Goal: Information Seeking & Learning: Learn about a topic

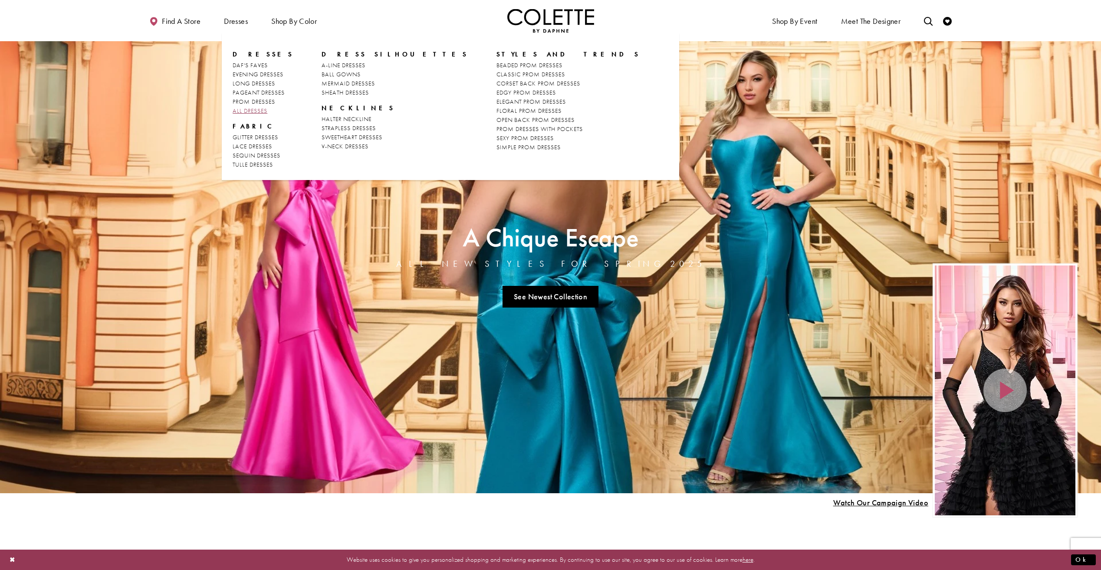
click at [244, 109] on span "ALL DRESSES" at bounding box center [250, 111] width 35 height 8
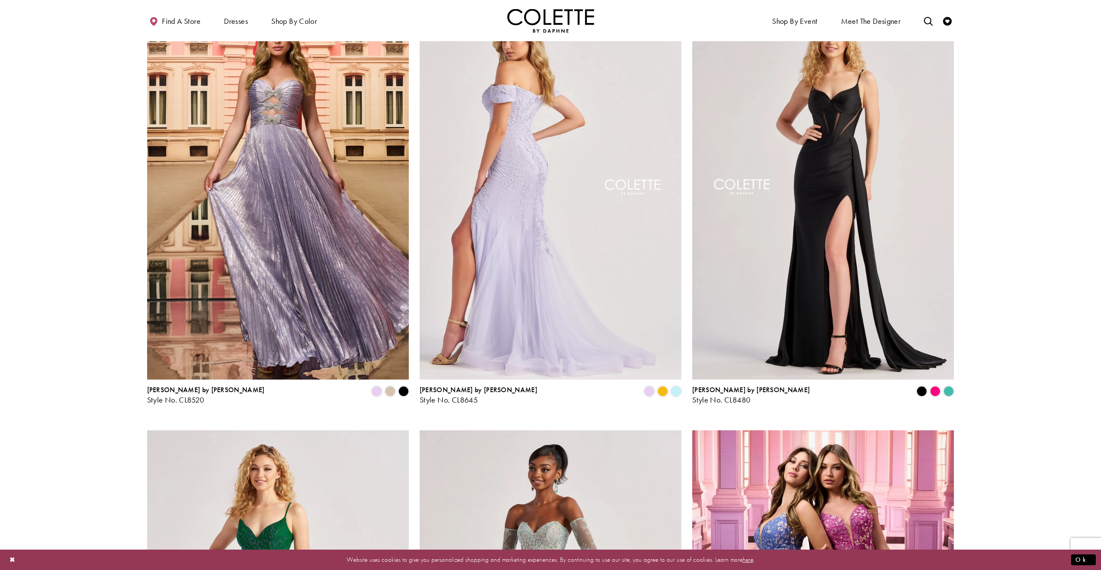
scroll to position [478, 0]
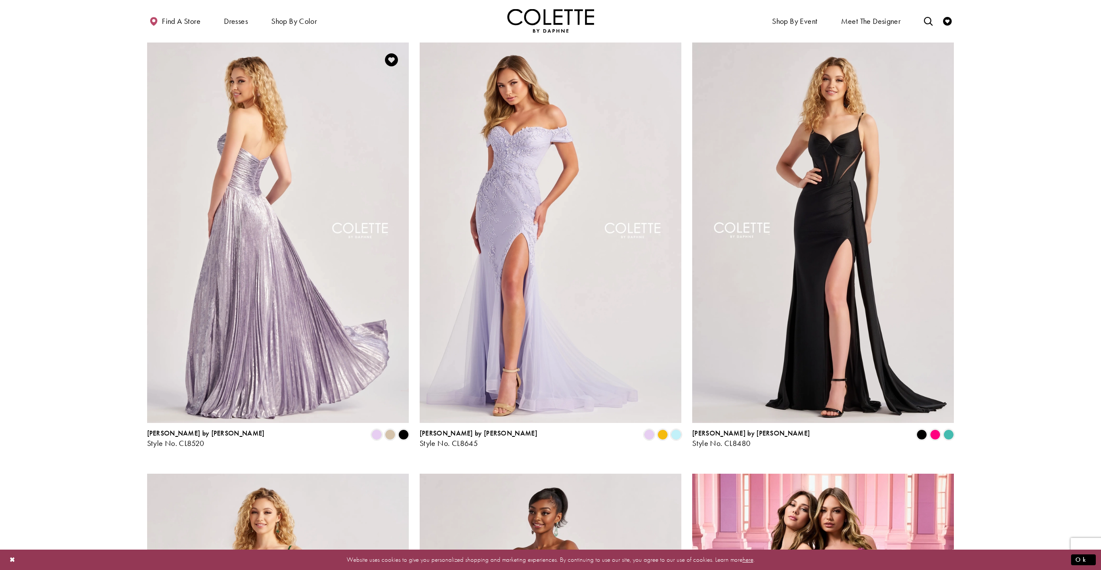
click at [318, 217] on img "Visit Colette by Daphne Style No. CL8520 Page" at bounding box center [278, 233] width 262 height 381
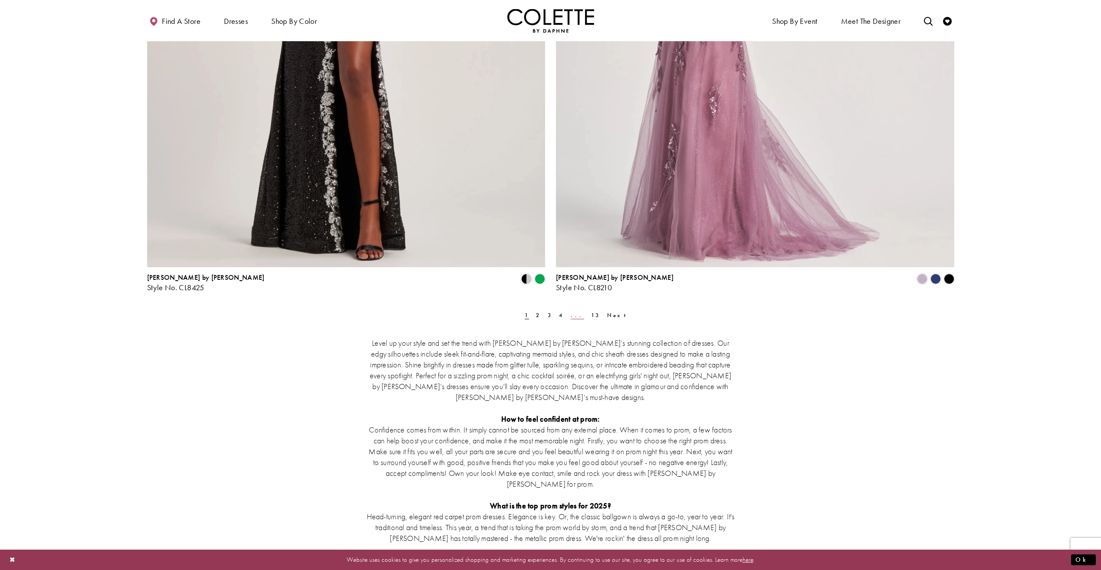
scroll to position [2171, 0]
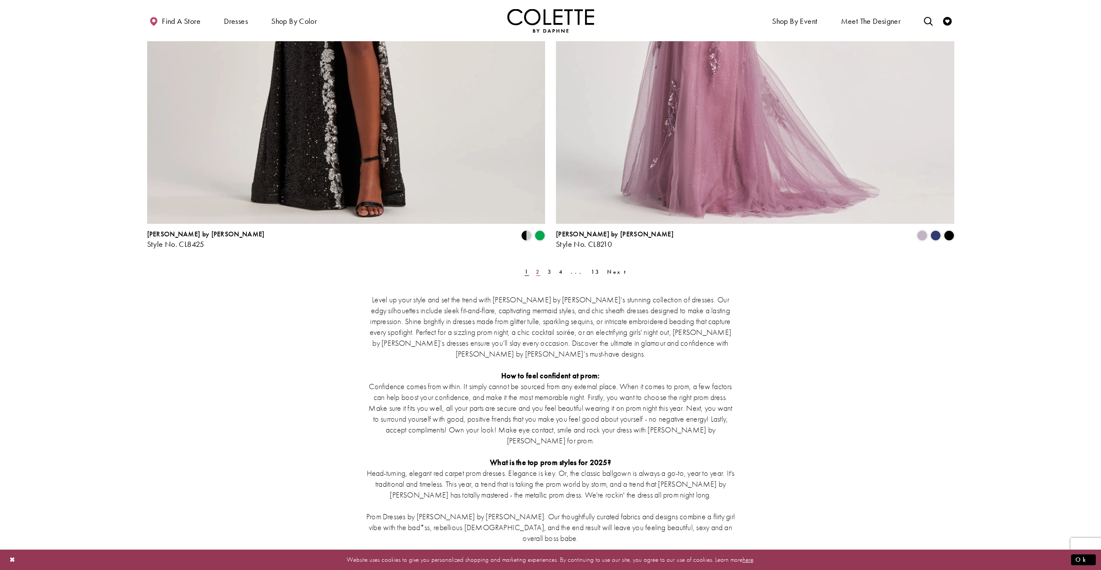
click at [534, 273] on link "2" at bounding box center [539, 272] width 10 height 13
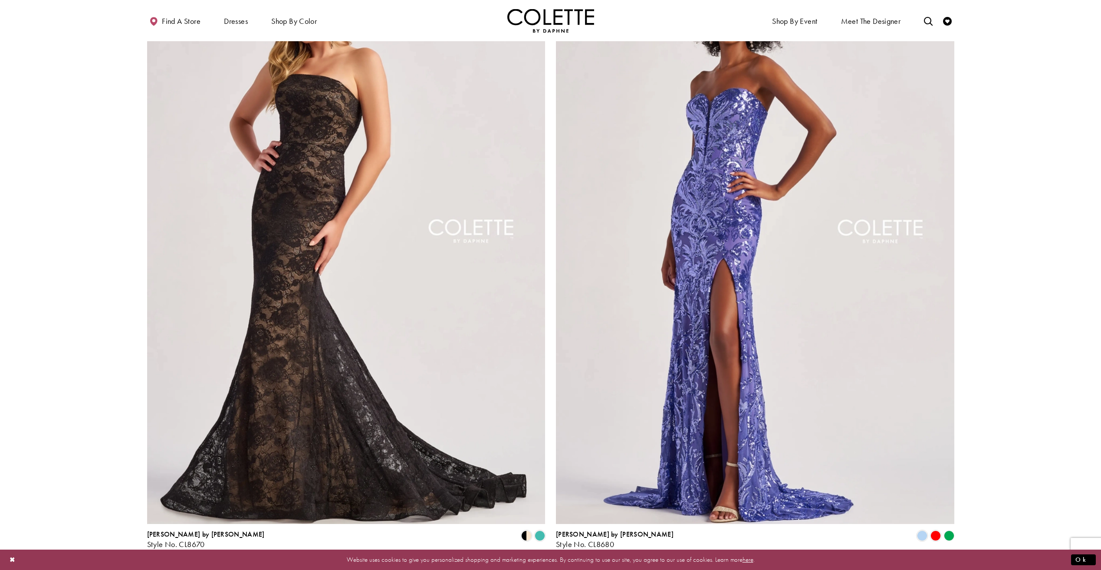
scroll to position [2087, 0]
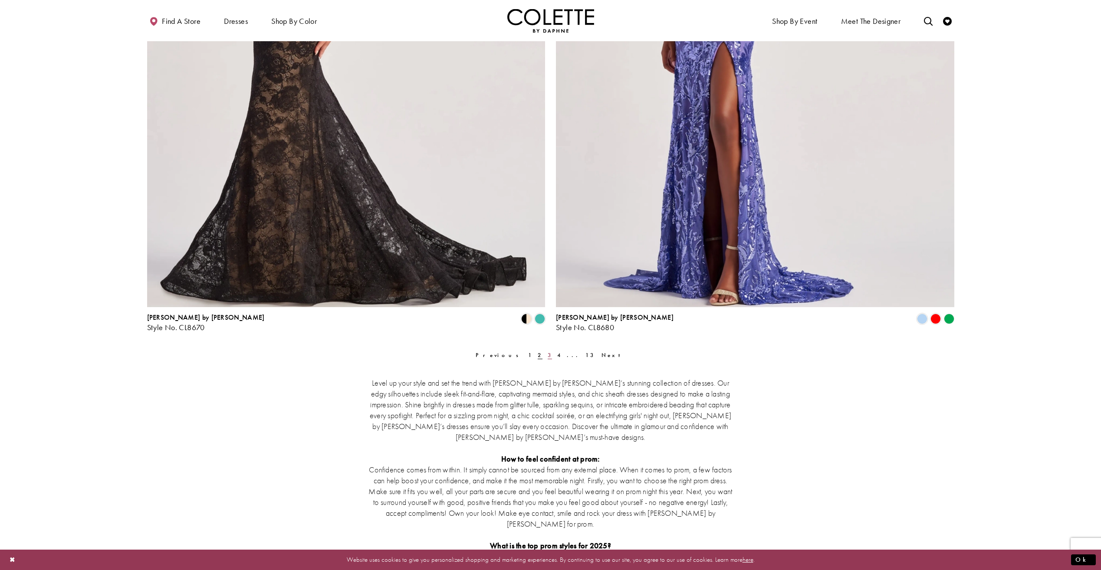
click at [548, 356] on span "3" at bounding box center [550, 355] width 4 height 7
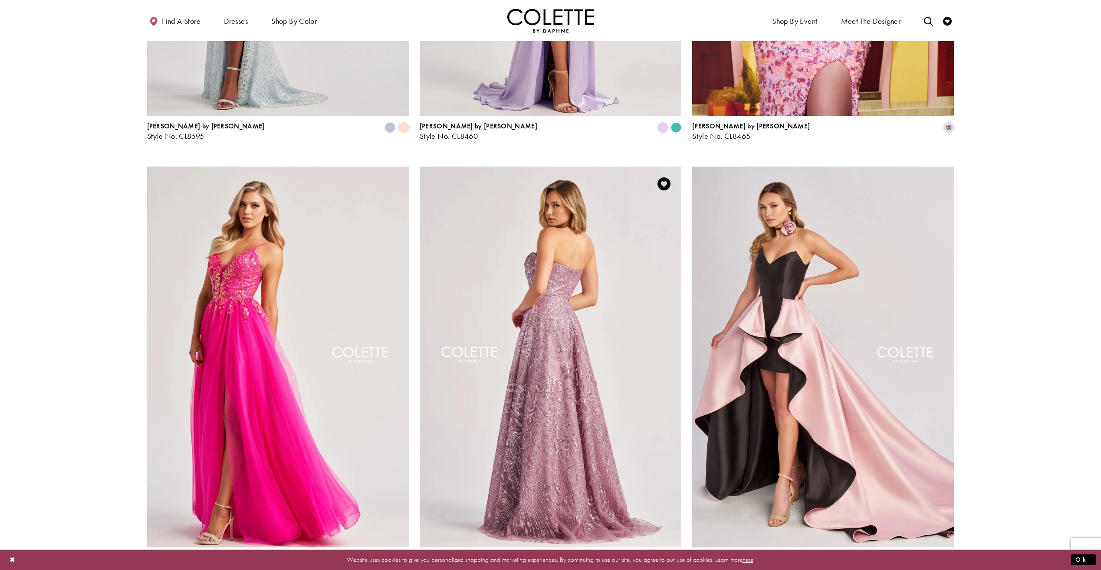
scroll to position [872, 0]
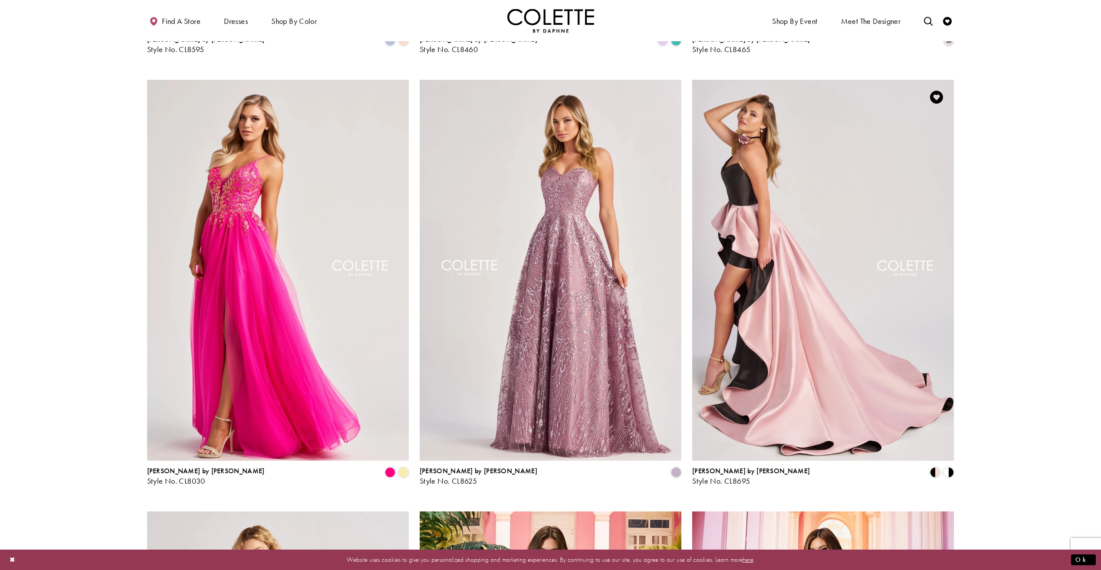
click at [775, 243] on img "Visit Colette by Daphne Style No. CL8695 Page" at bounding box center [823, 270] width 262 height 381
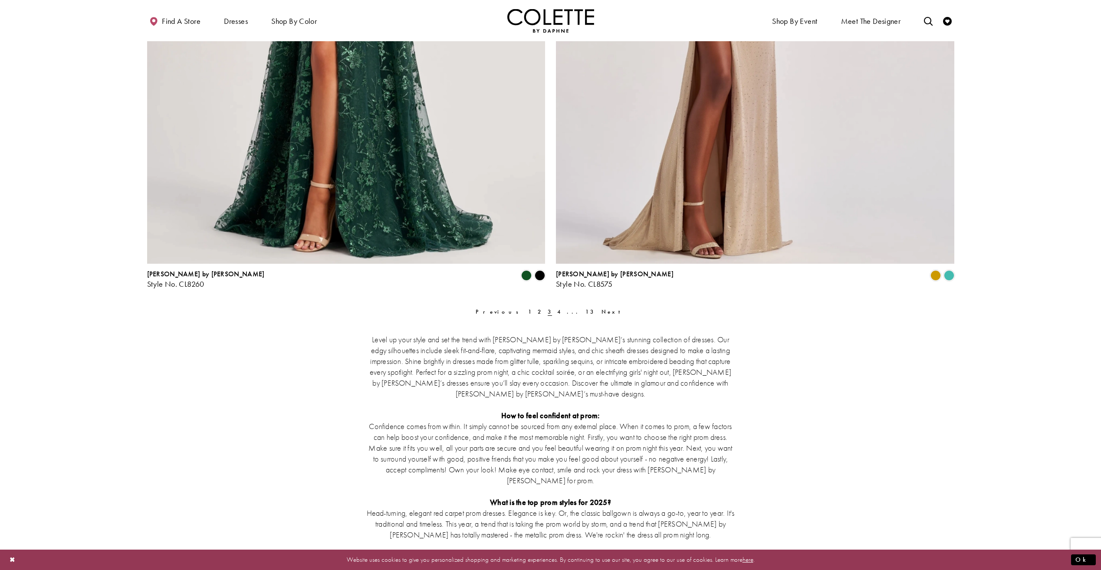
scroll to position [2174, 0]
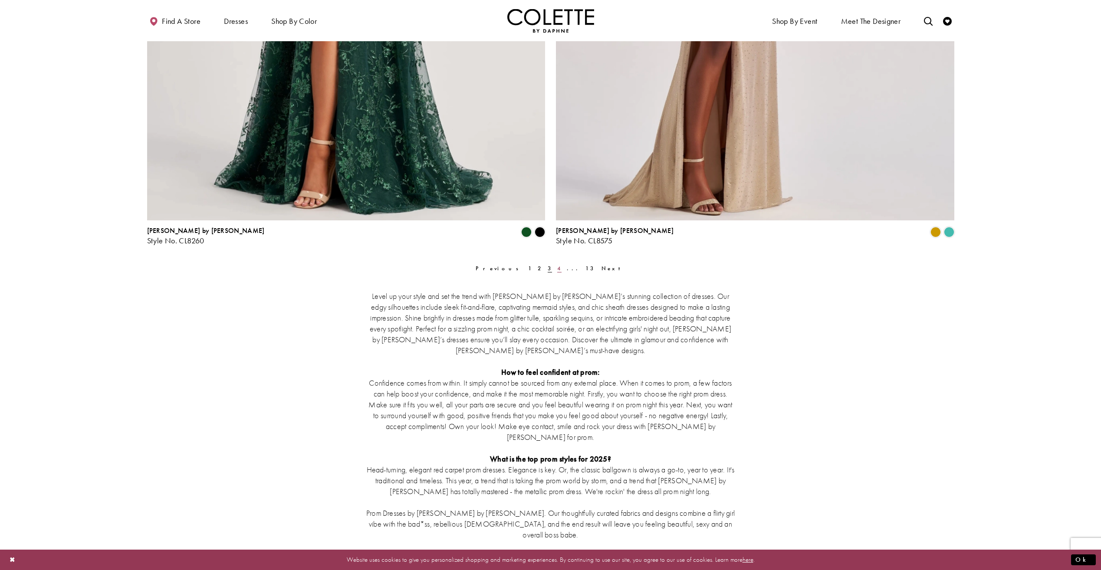
click at [557, 271] on span "4" at bounding box center [559, 268] width 4 height 7
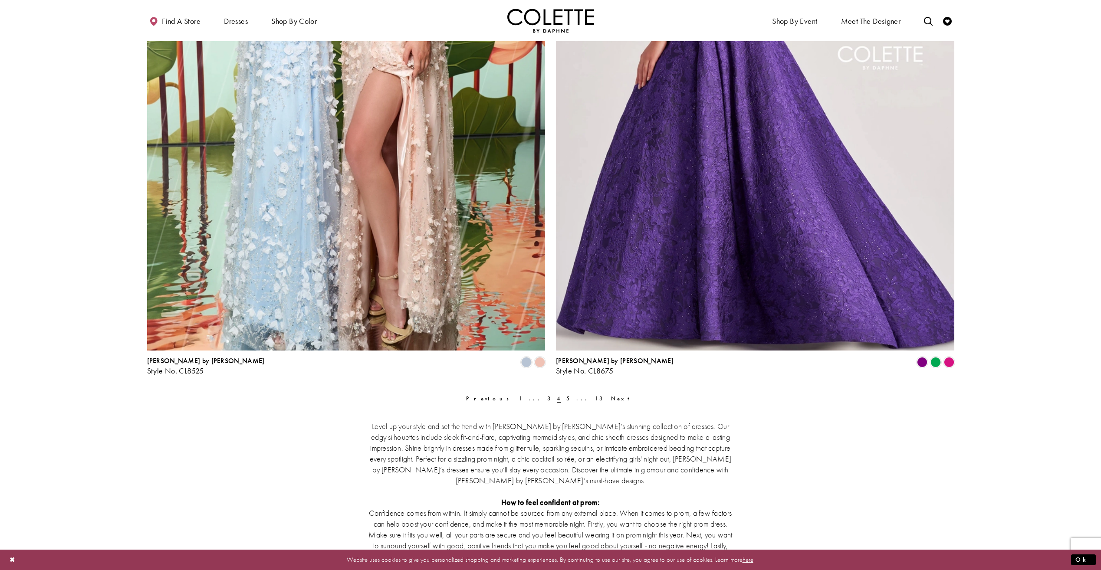
scroll to position [2087, 0]
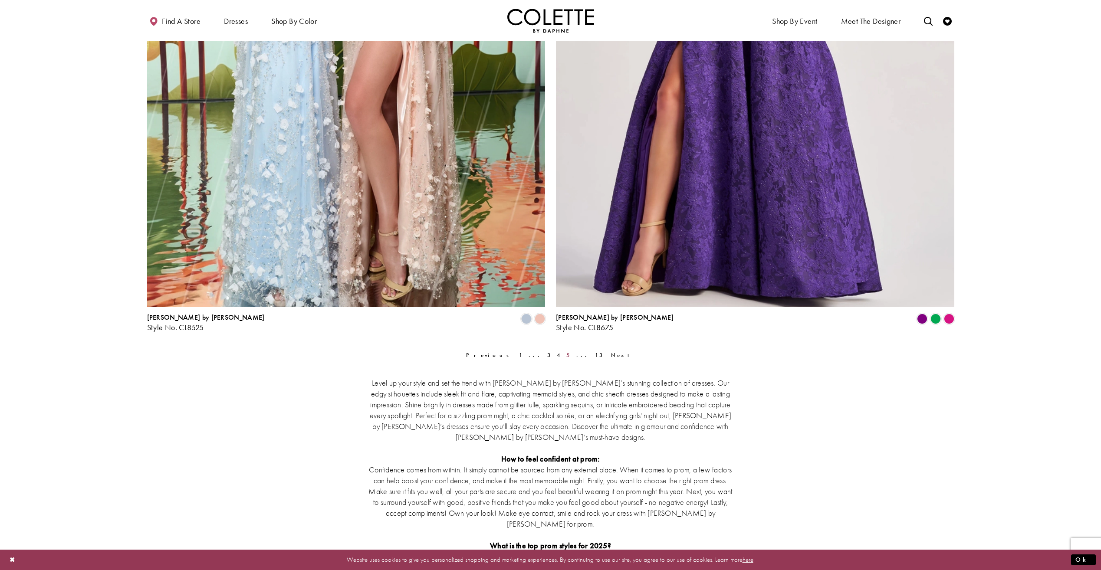
click at [567, 356] on span "5" at bounding box center [569, 355] width 4 height 7
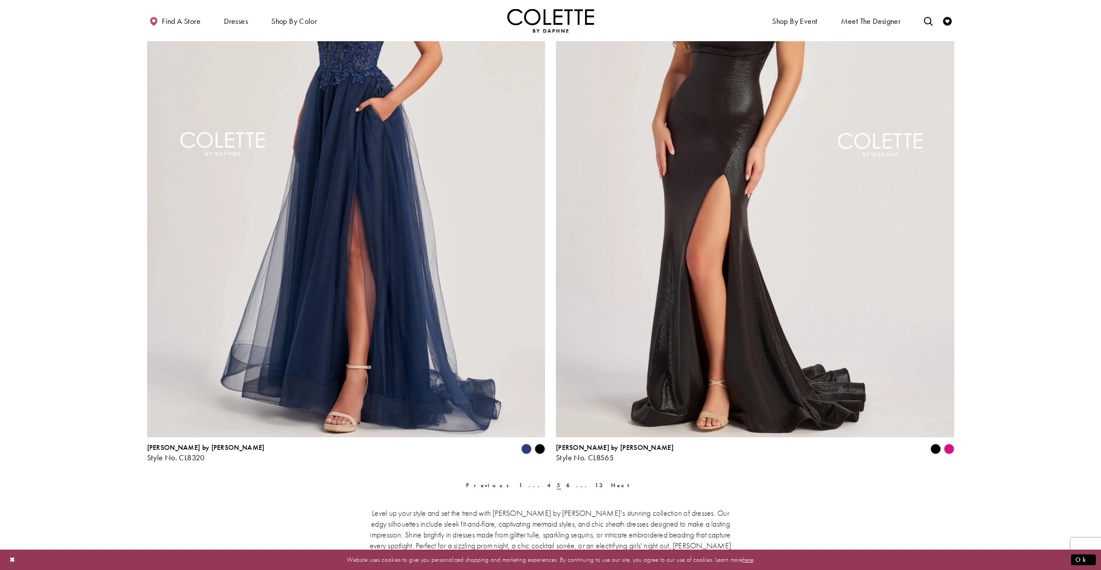
scroll to position [2131, 0]
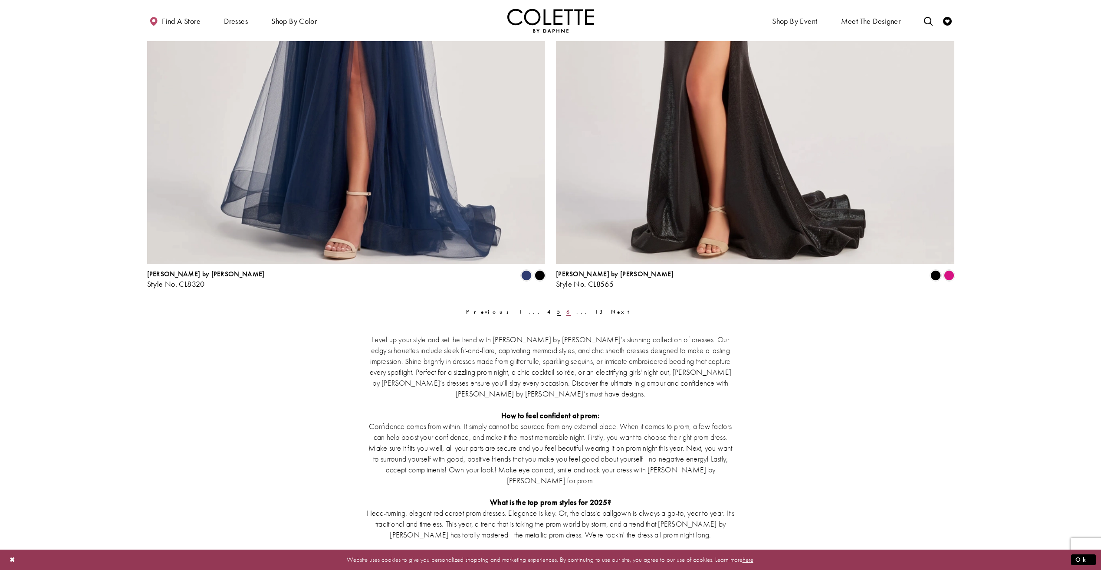
click at [567, 312] on span "6" at bounding box center [569, 311] width 4 height 7
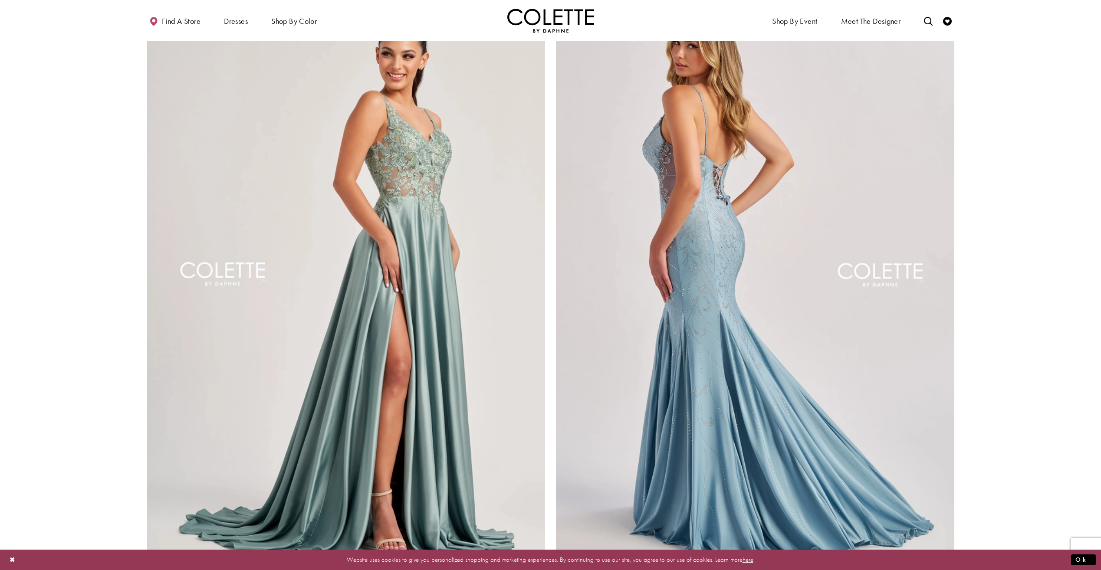
scroll to position [2087, 0]
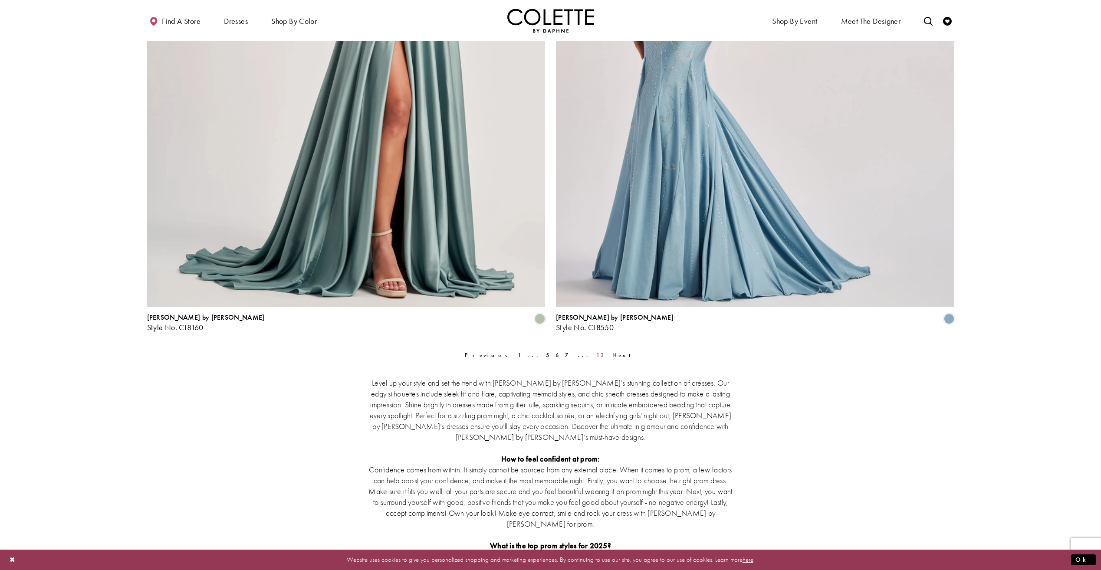
click at [597, 356] on span "13" at bounding box center [601, 355] width 9 height 7
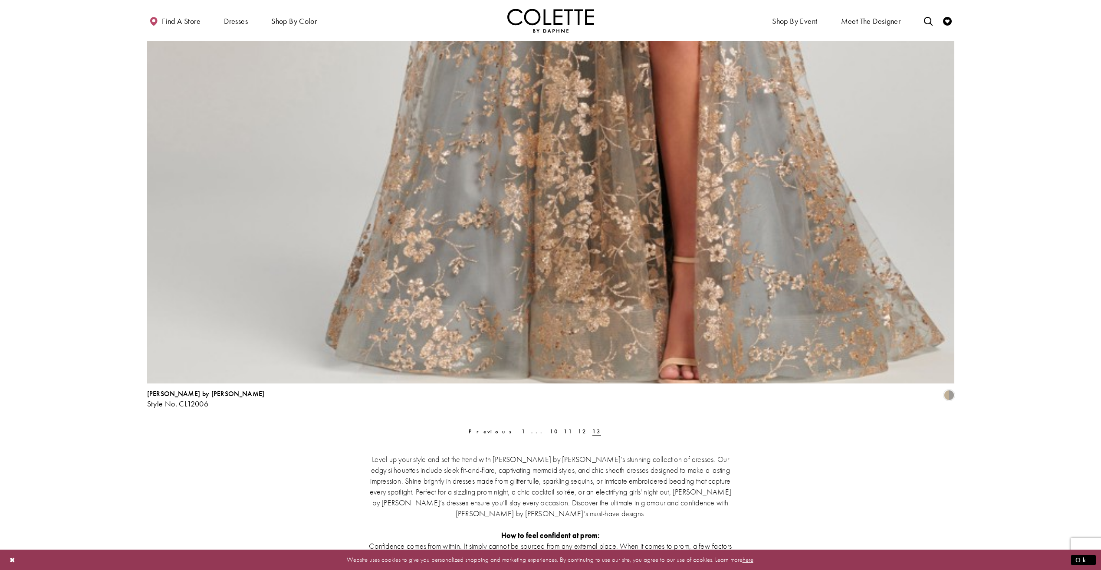
scroll to position [2218, 0]
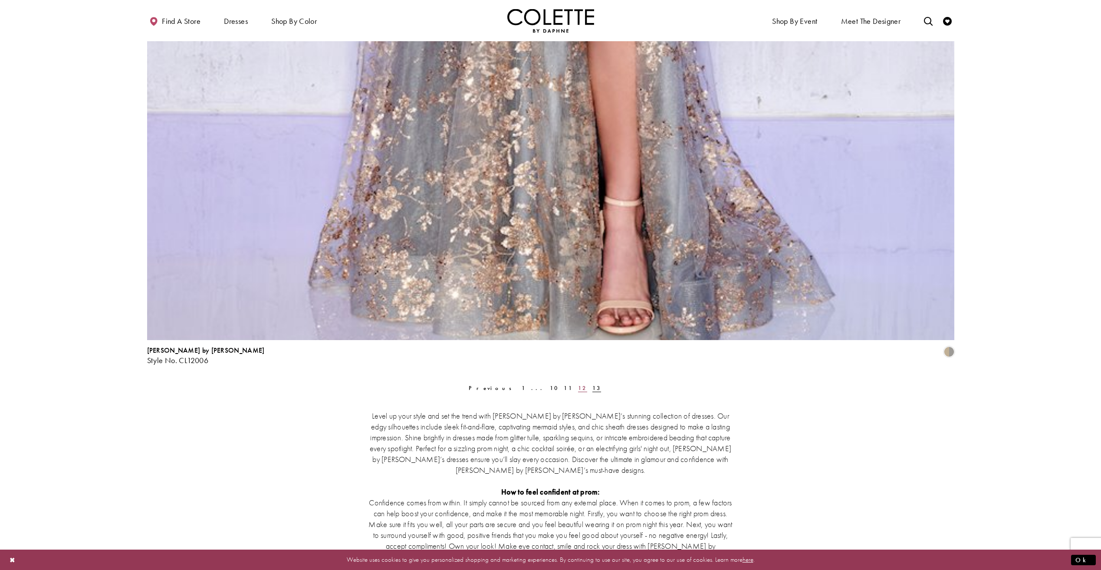
click at [578, 390] on span "12" at bounding box center [582, 388] width 9 height 7
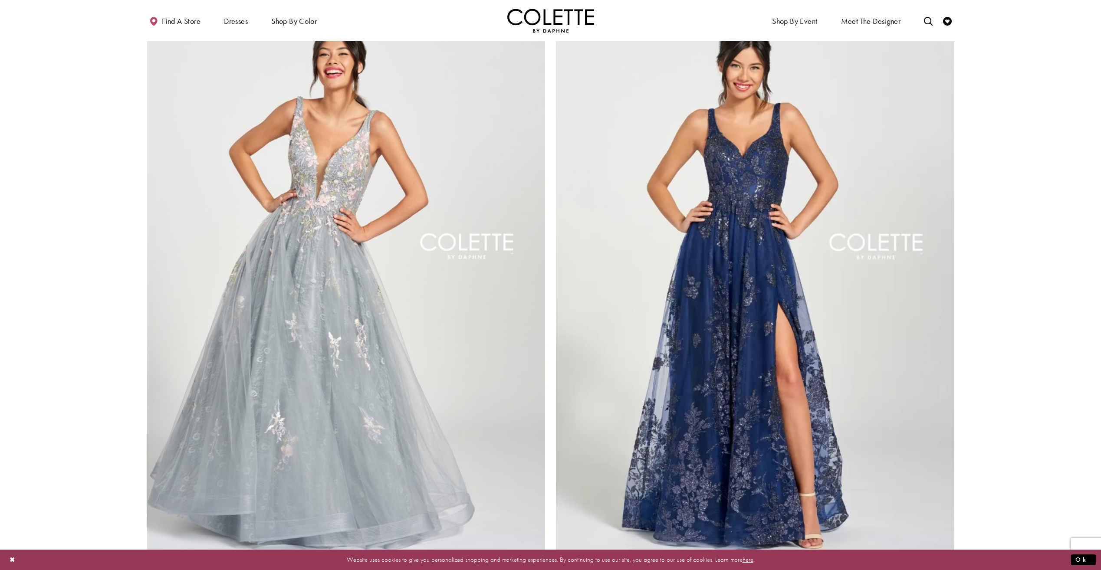
scroll to position [2087, 0]
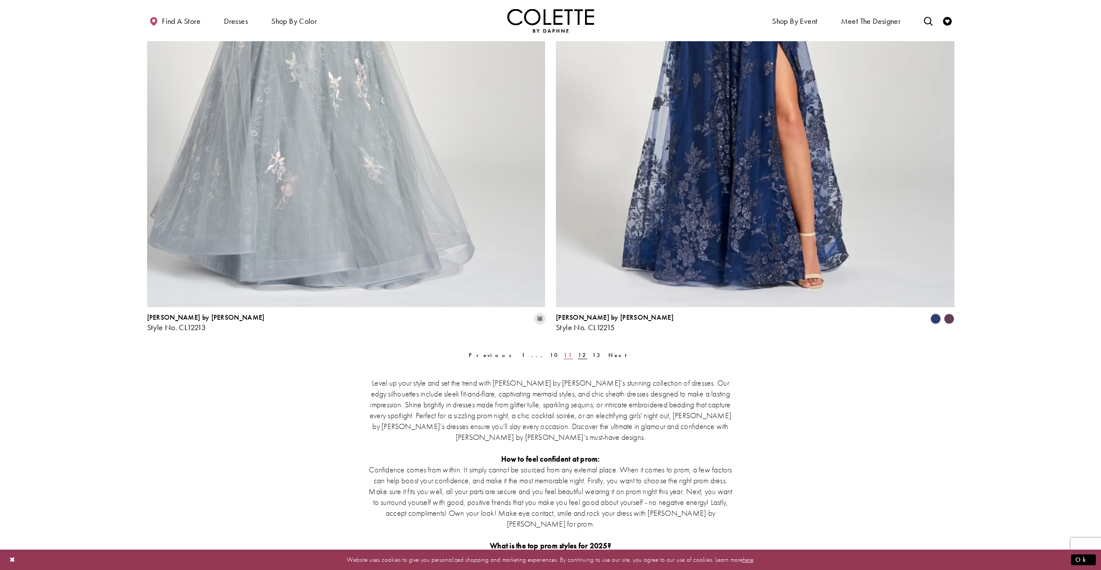
click at [564, 357] on span "11" at bounding box center [568, 355] width 9 height 7
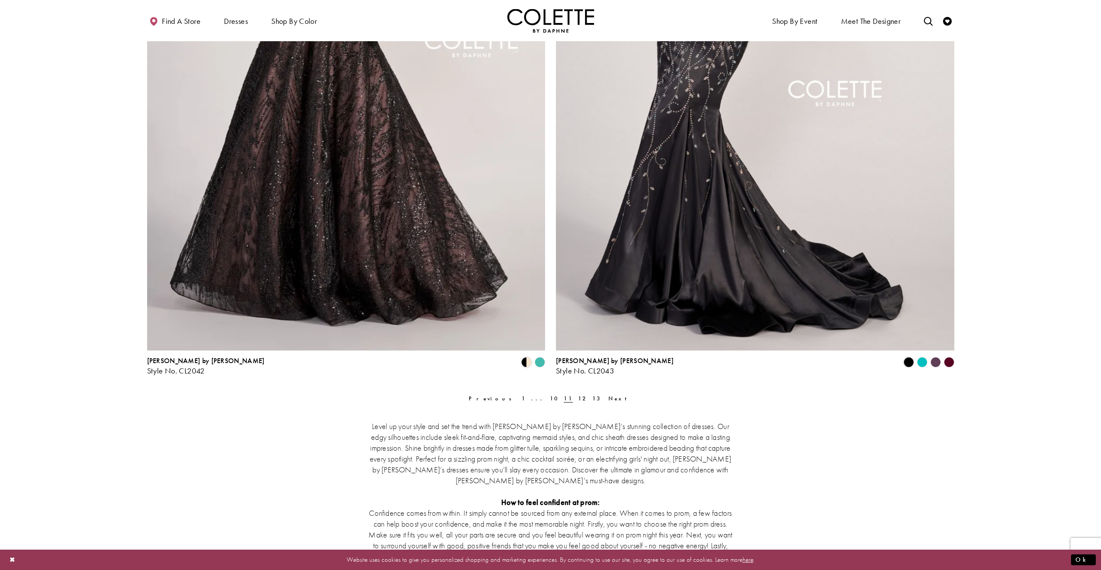
scroll to position [2131, 0]
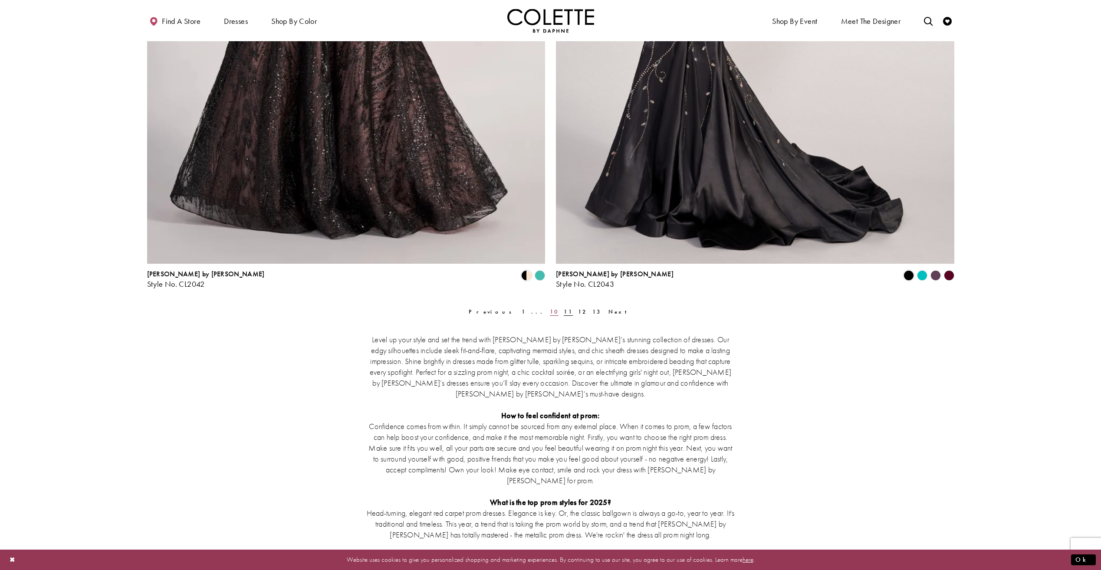
click at [550, 314] on span "10" at bounding box center [554, 311] width 9 height 7
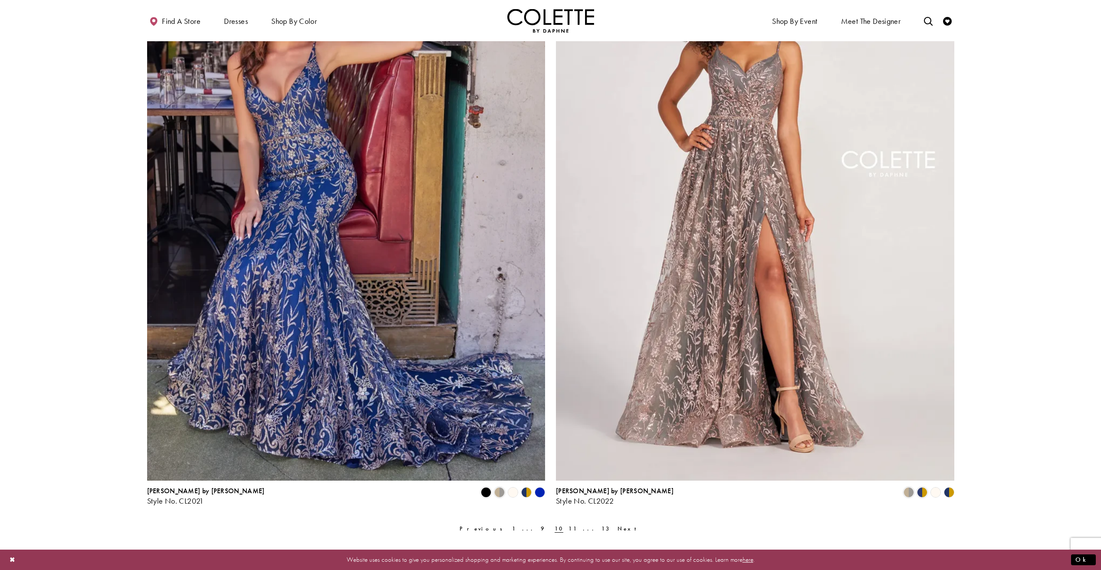
scroll to position [2000, 0]
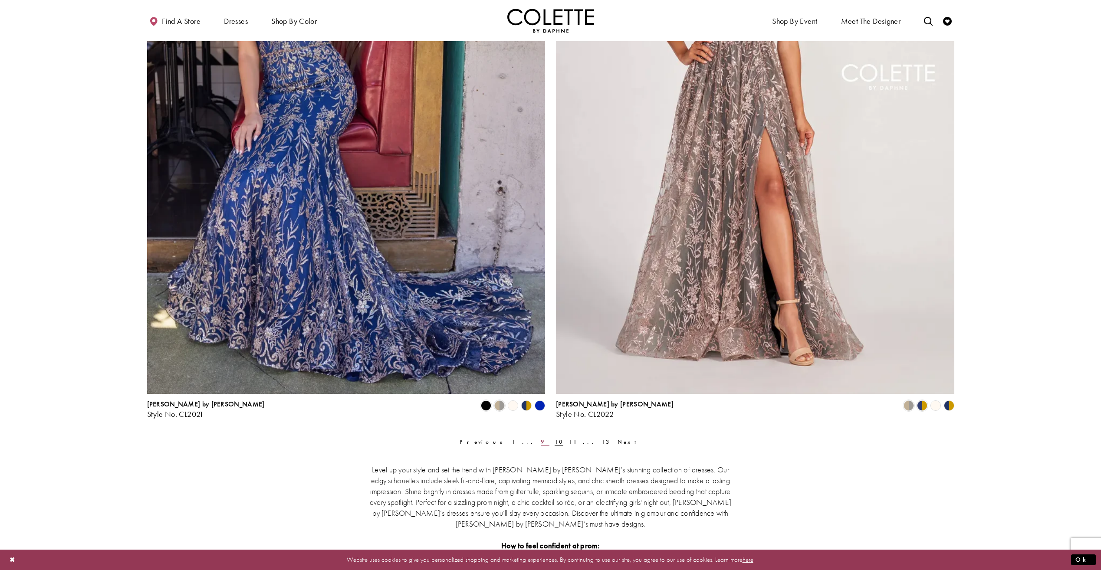
click at [538, 439] on link "9" at bounding box center [545, 442] width 14 height 13
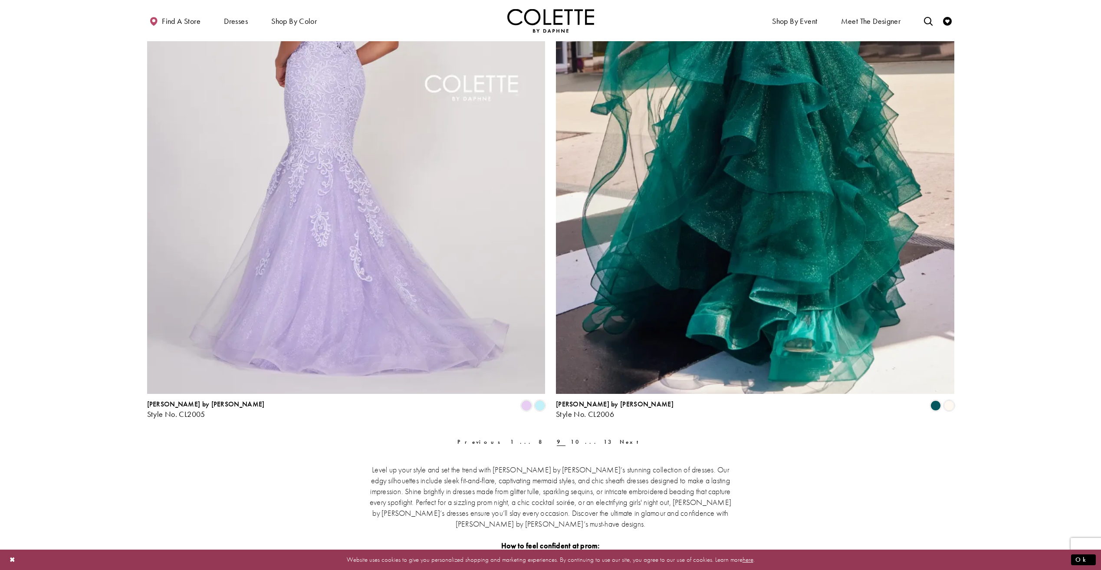
scroll to position [2044, 0]
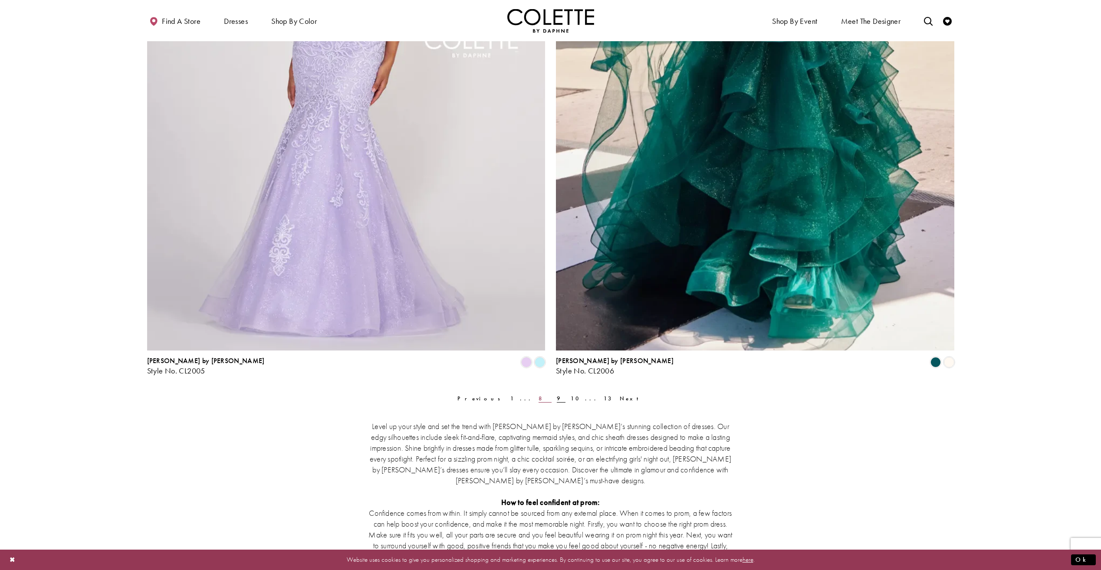
click at [541, 399] on span "8" at bounding box center [545, 398] width 13 height 7
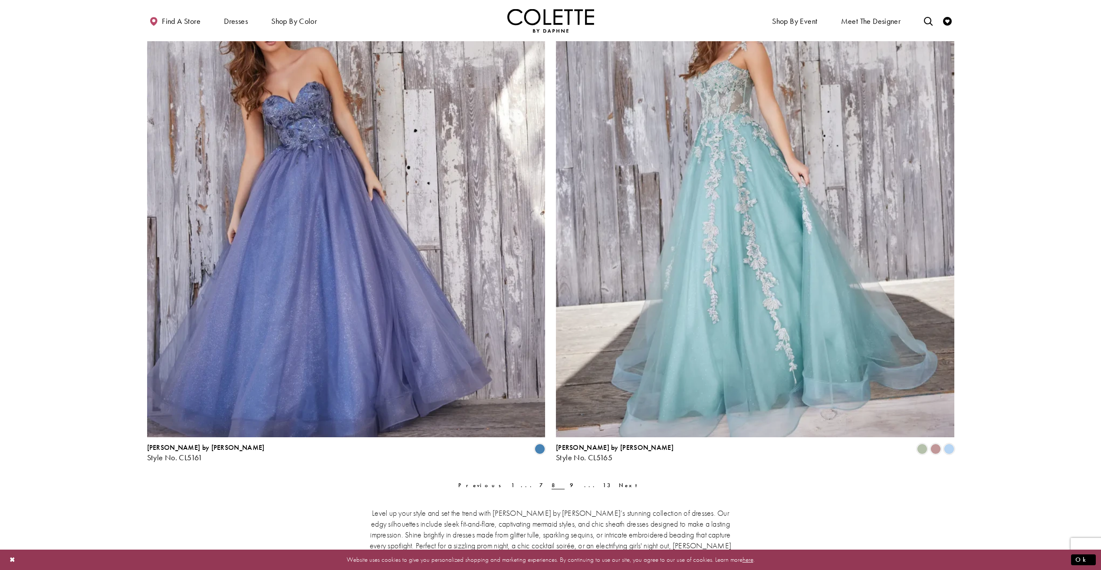
scroll to position [2174, 0]
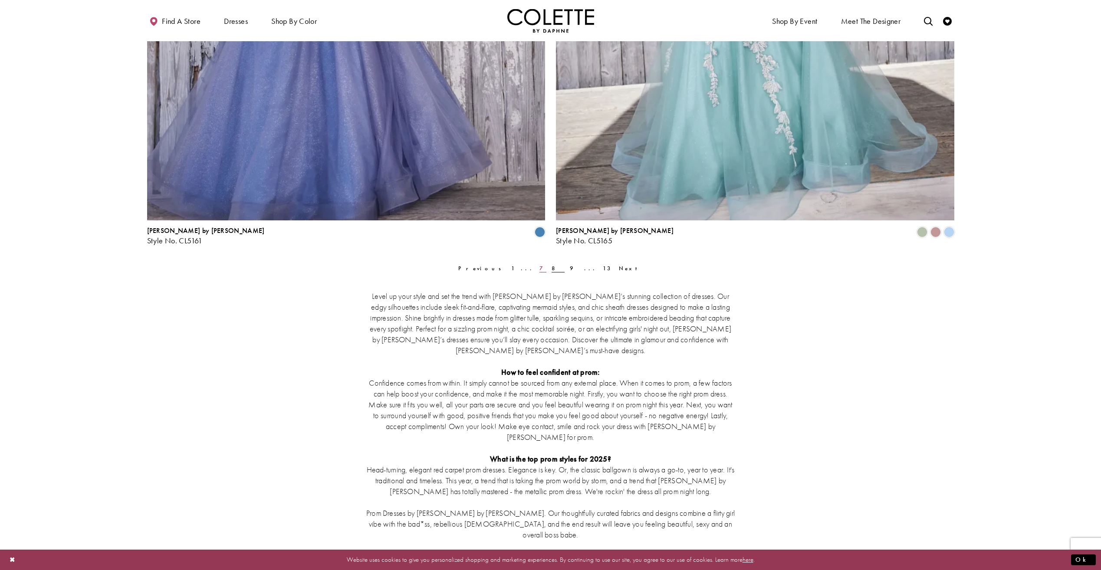
click at [544, 270] on span "7" at bounding box center [543, 268] width 7 height 7
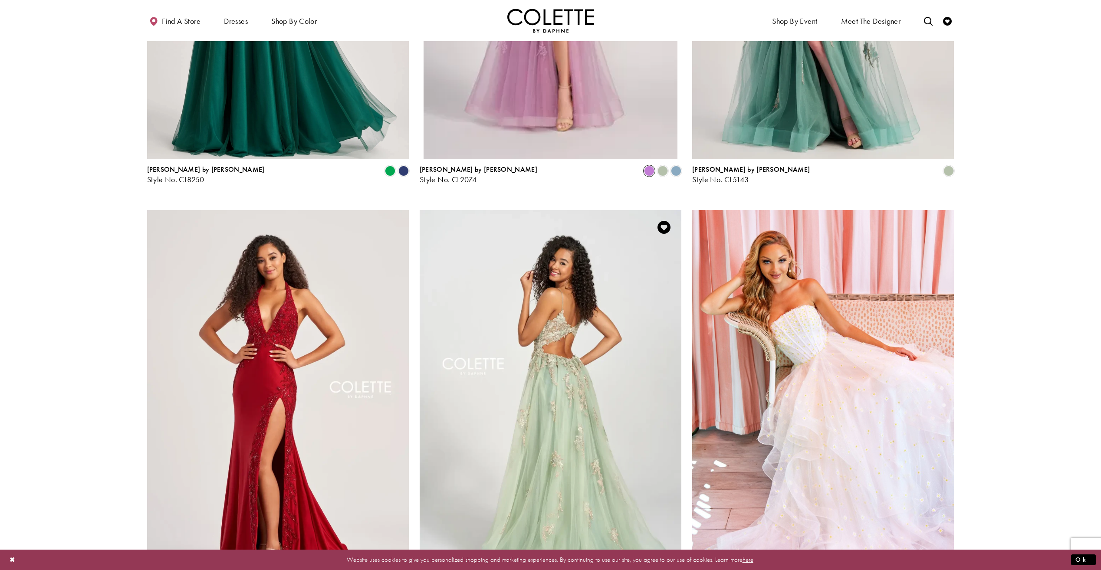
scroll to position [785, 0]
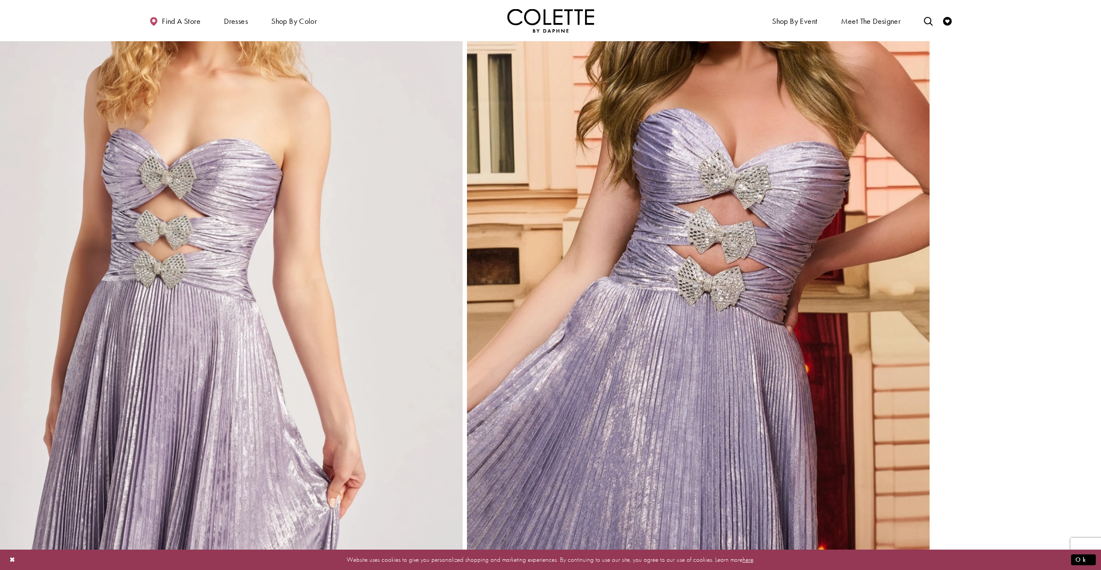
scroll to position [3172, 0]
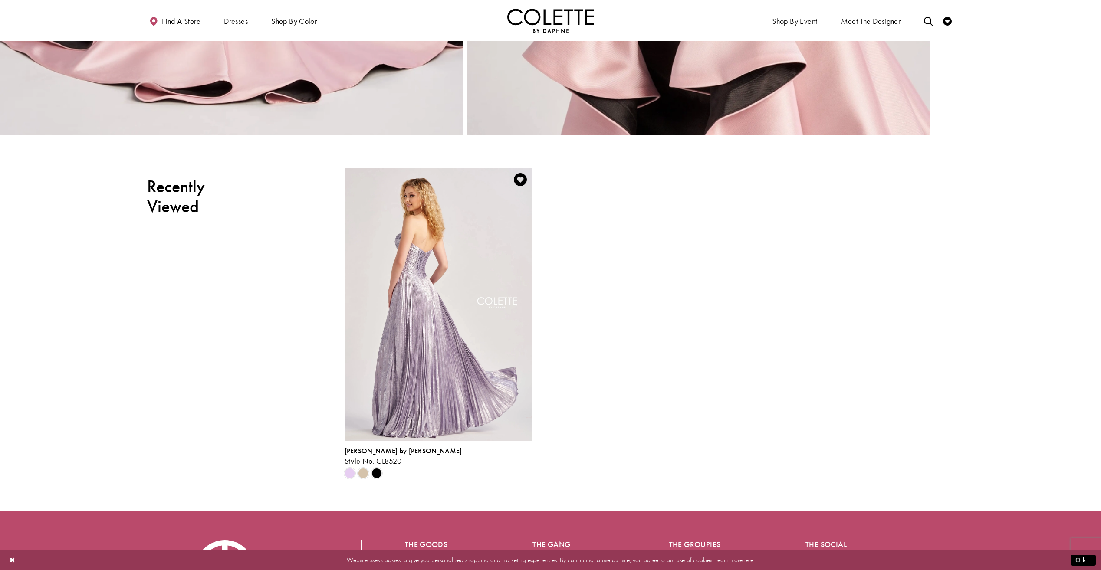
scroll to position [2040, 0]
